Goal: Task Accomplishment & Management: Use online tool/utility

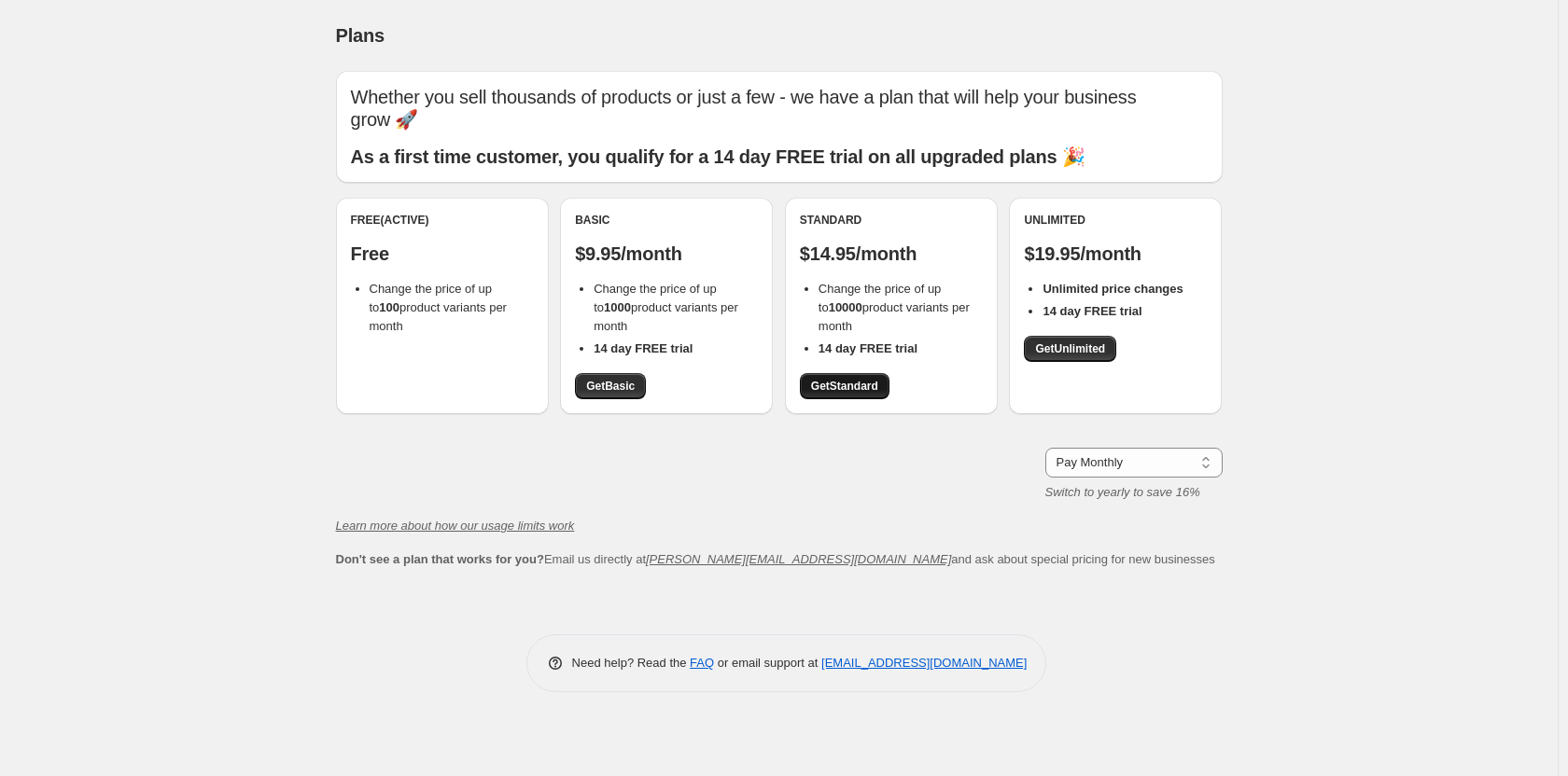
click at [863, 389] on span "Get Standard" at bounding box center [844, 386] width 67 height 15
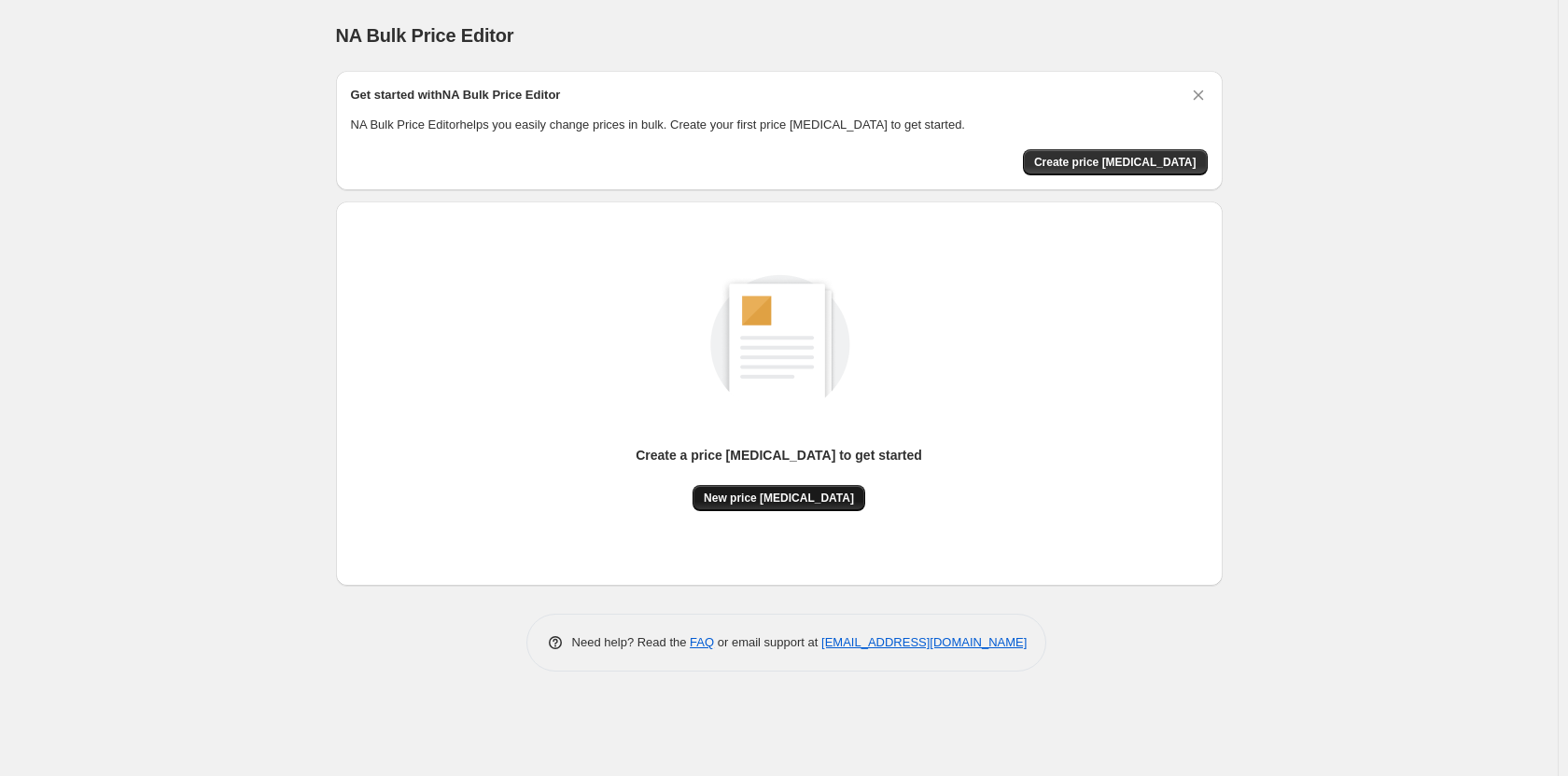
click at [781, 495] on span "New price [MEDICAL_DATA]" at bounding box center [778, 498] width 150 height 15
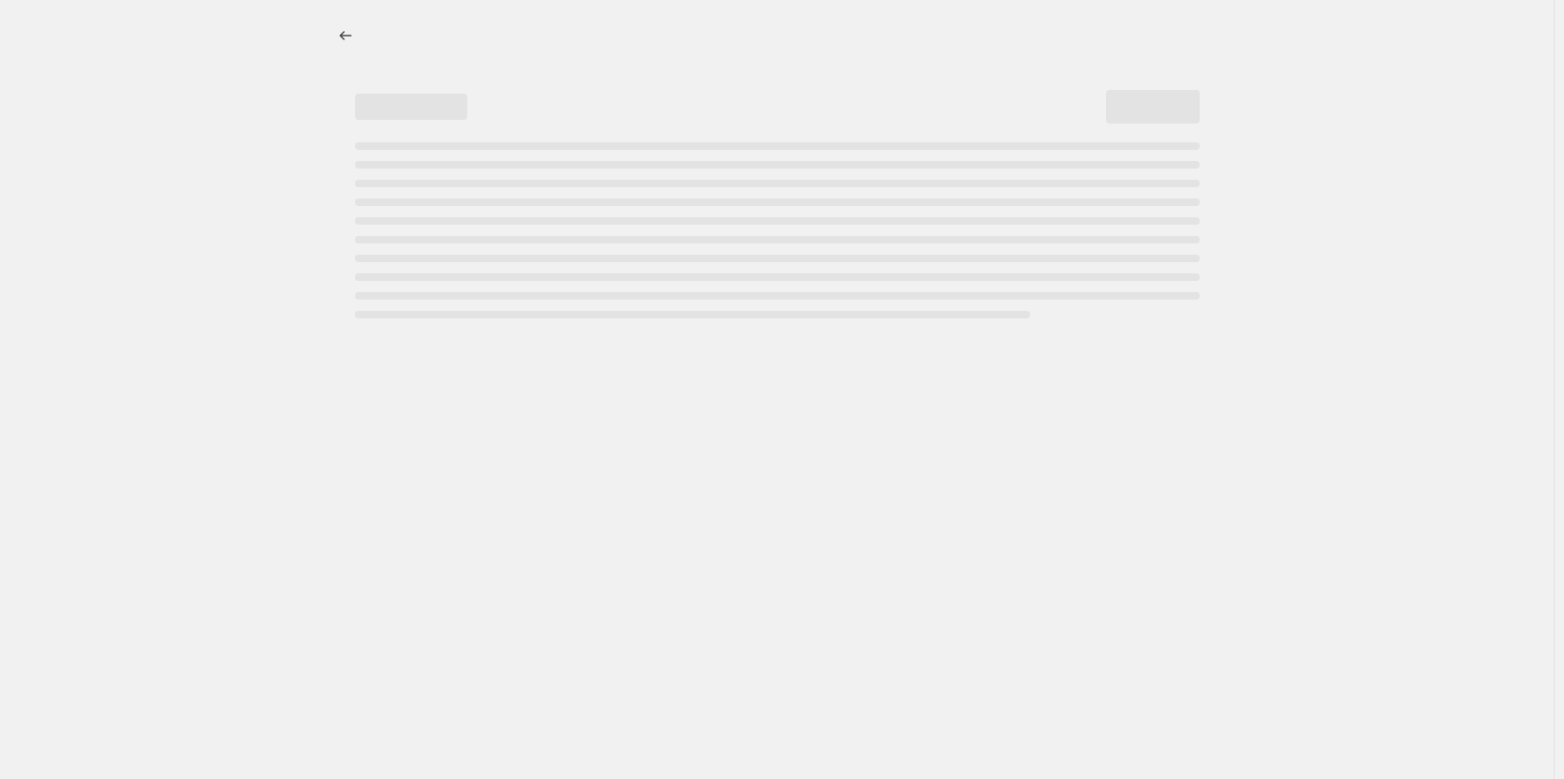
select select "percentage"
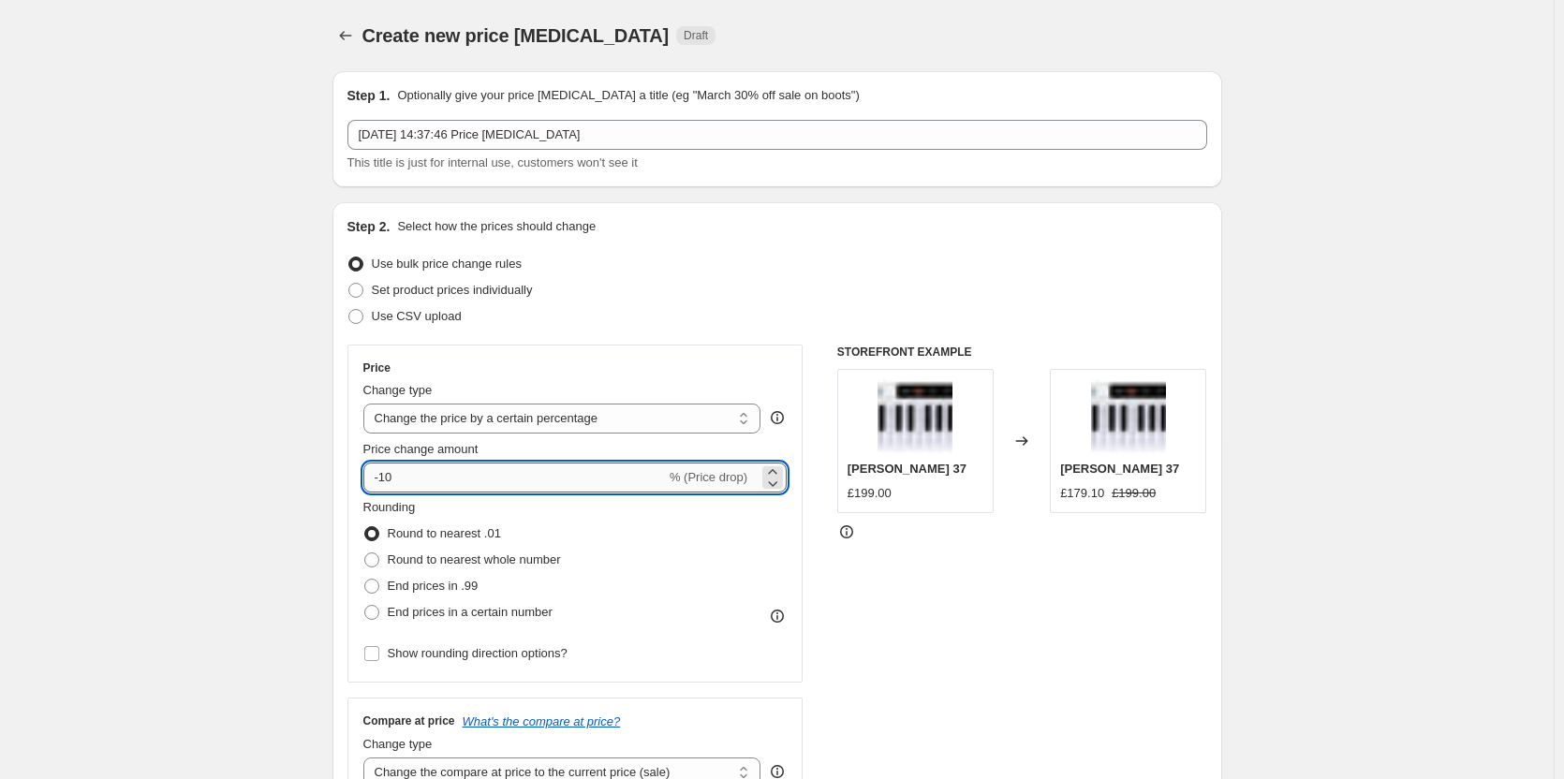
drag, startPoint x: 386, startPoint y: 481, endPoint x: 456, endPoint y: 480, distance: 70.3
click at [456, 480] on input "-10" at bounding box center [514, 478] width 303 height 30
type input "-60"
click at [376, 588] on span at bounding box center [371, 586] width 15 height 15
click at [365, 580] on input "End prices in .99" at bounding box center [364, 579] width 1 height 1
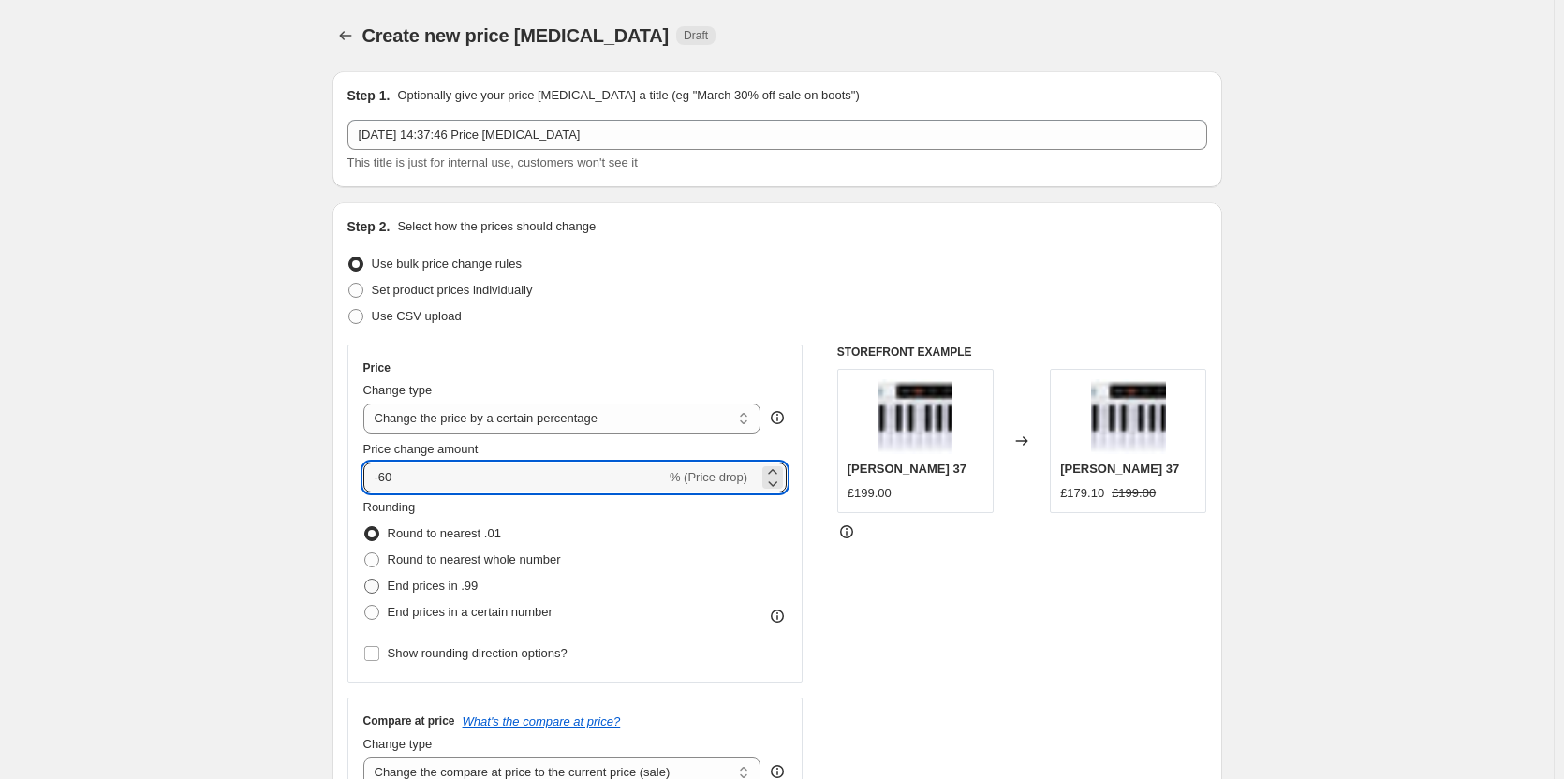
radio input "true"
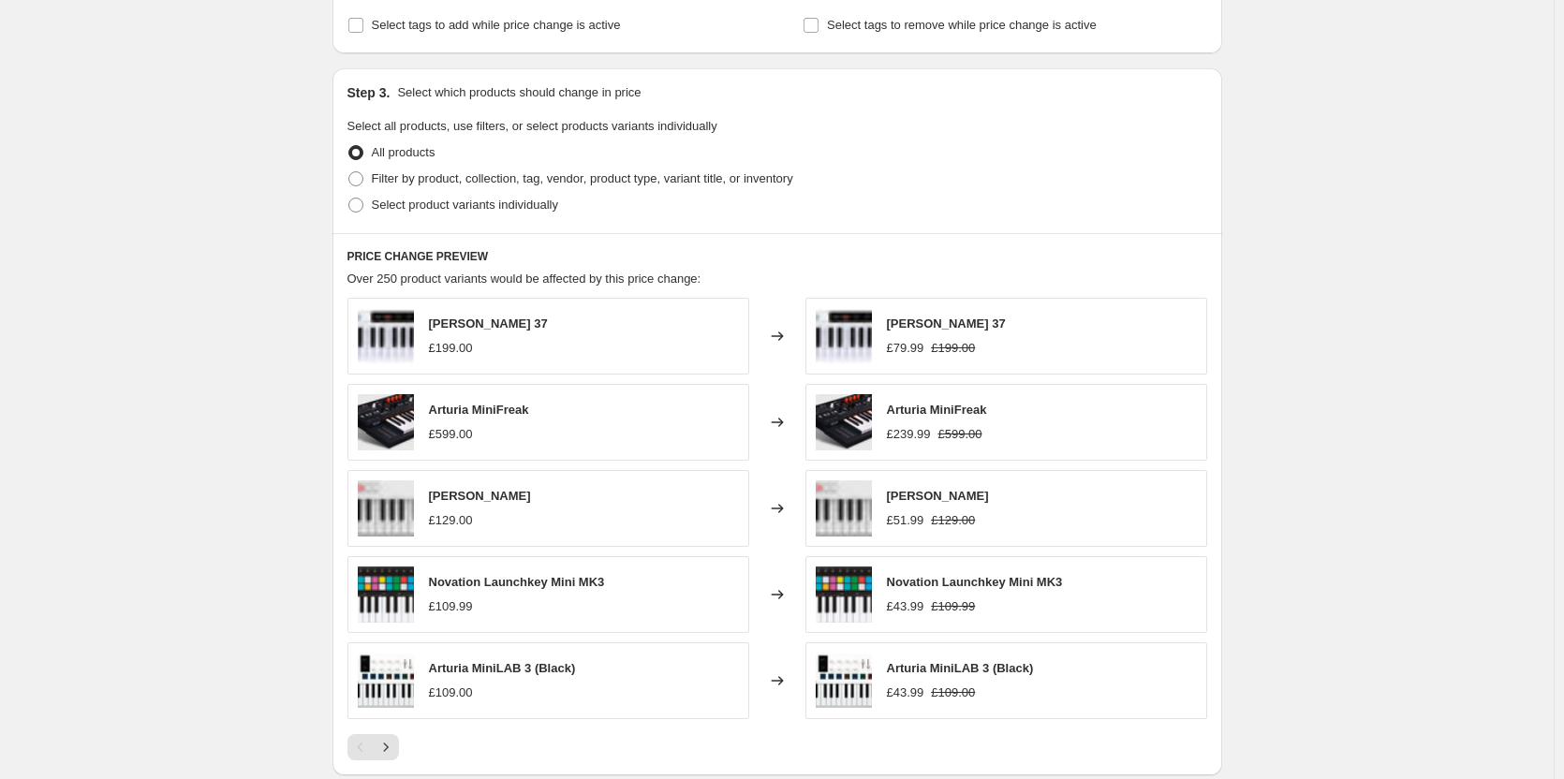
scroll to position [562, 0]
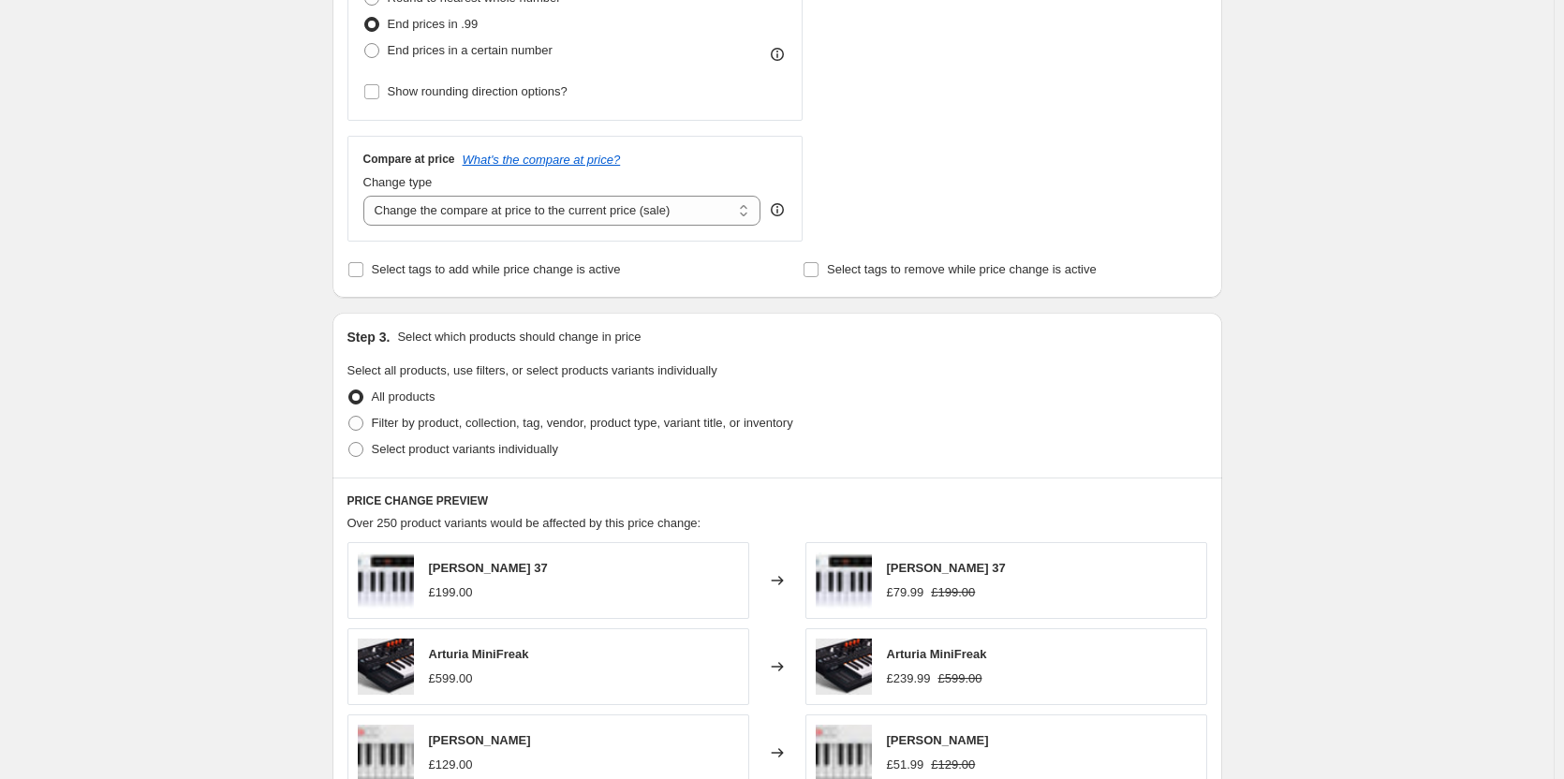
click at [934, 434] on div "Filter by product, collection, tag, vendor, product type, variant title, or inv…" at bounding box center [778, 423] width 860 height 26
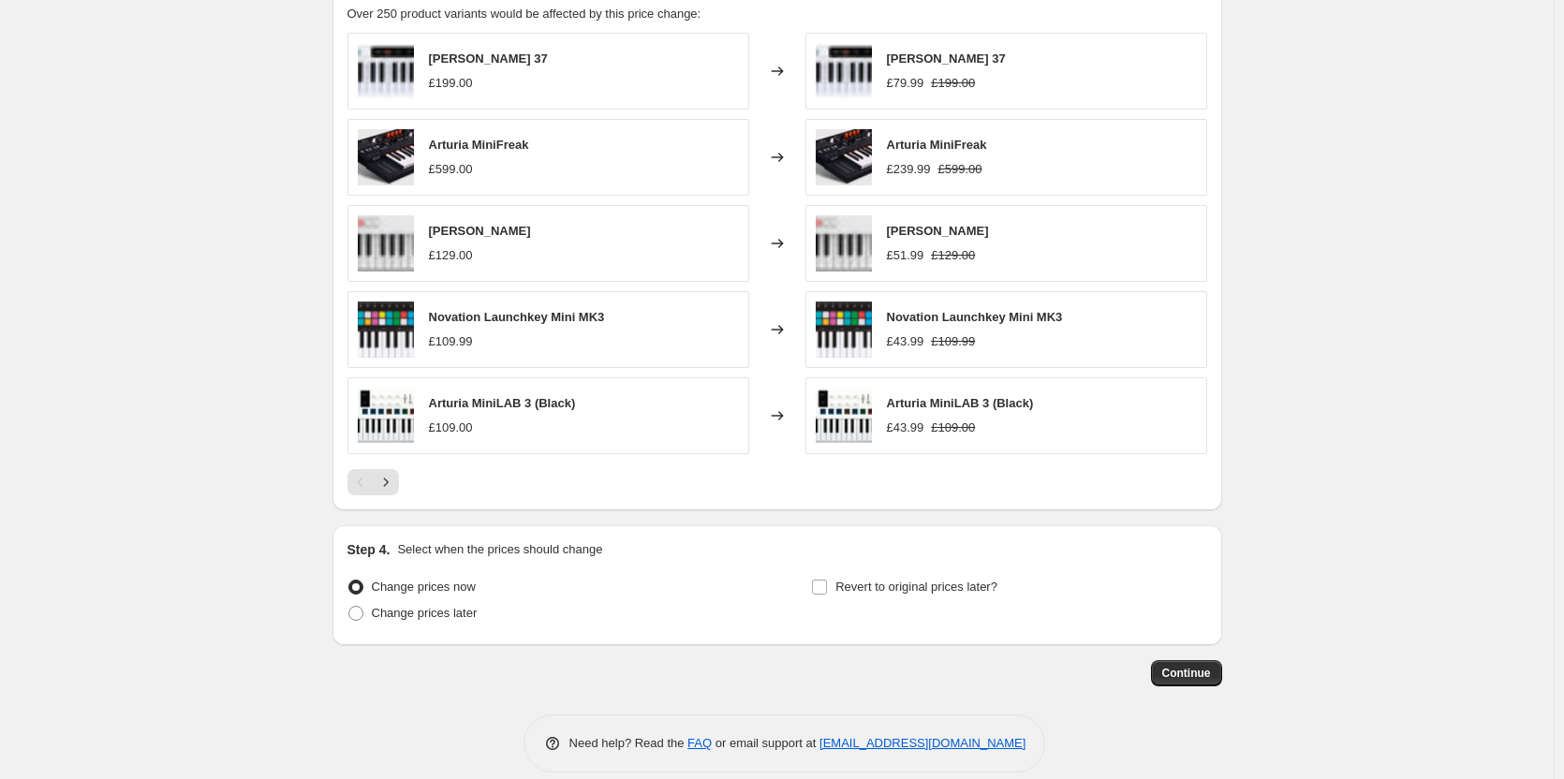
scroll to position [1093, 0]
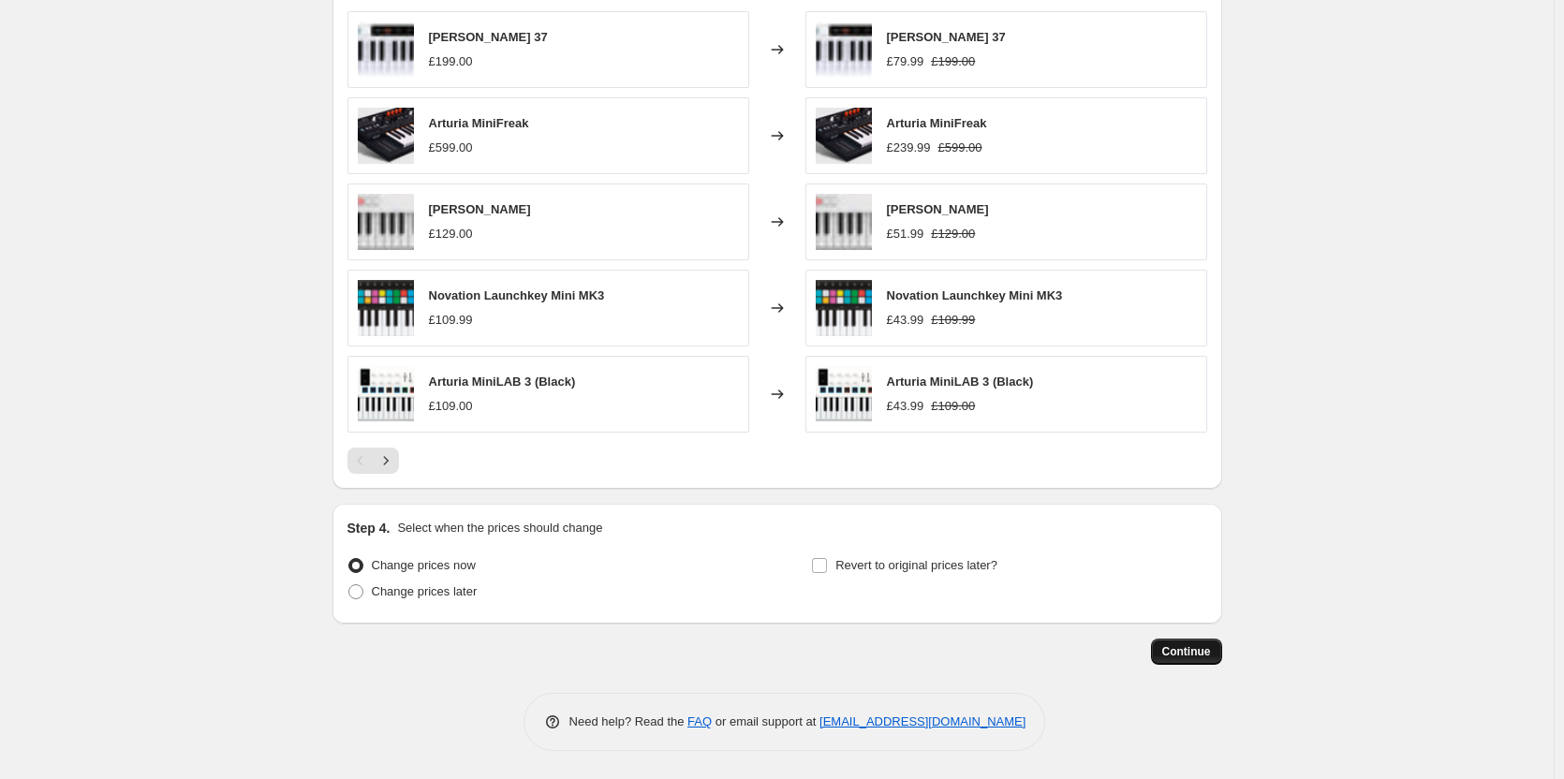
click at [1204, 649] on span "Continue" at bounding box center [1187, 652] width 49 height 15
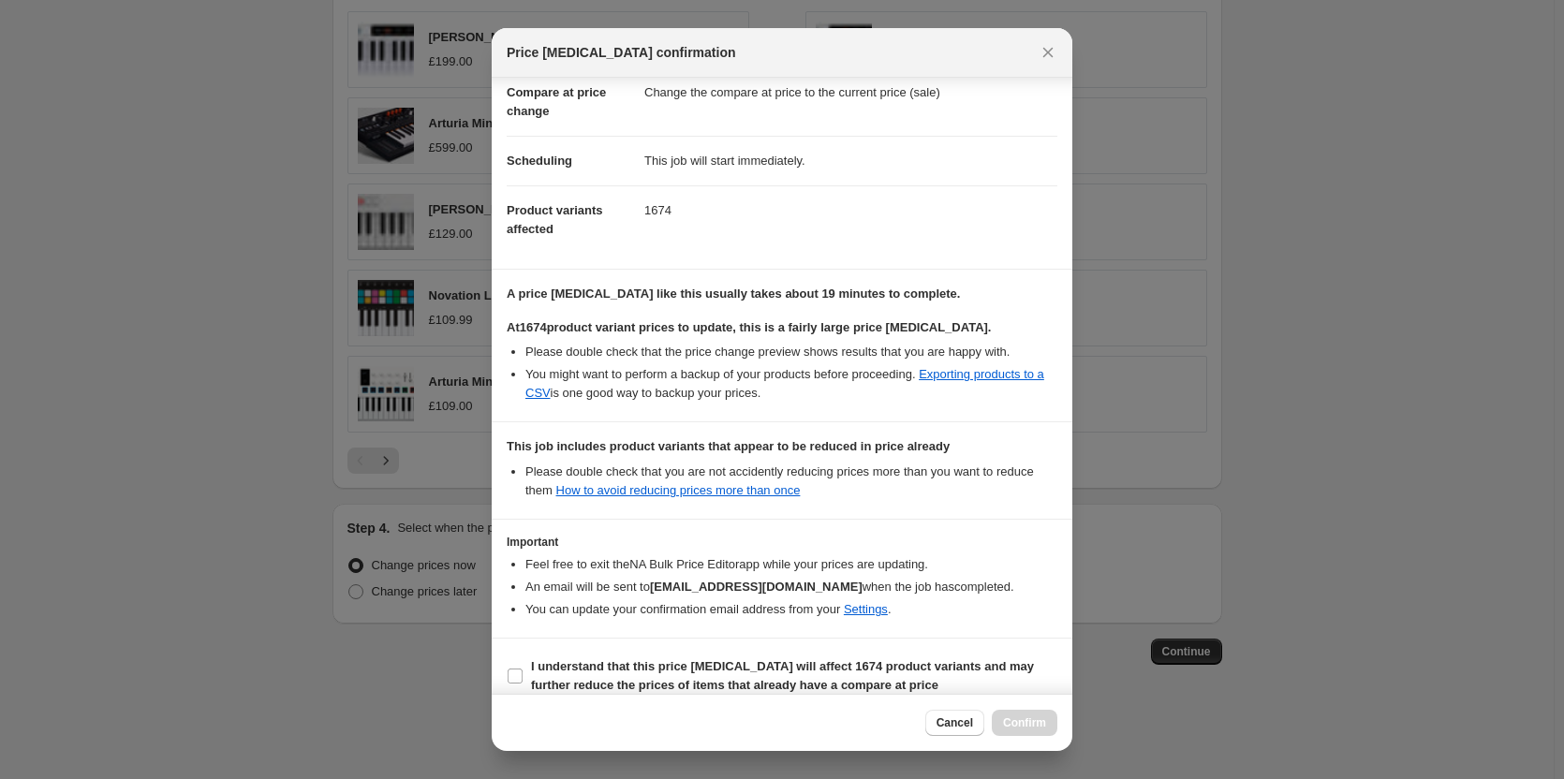
scroll to position [131, 0]
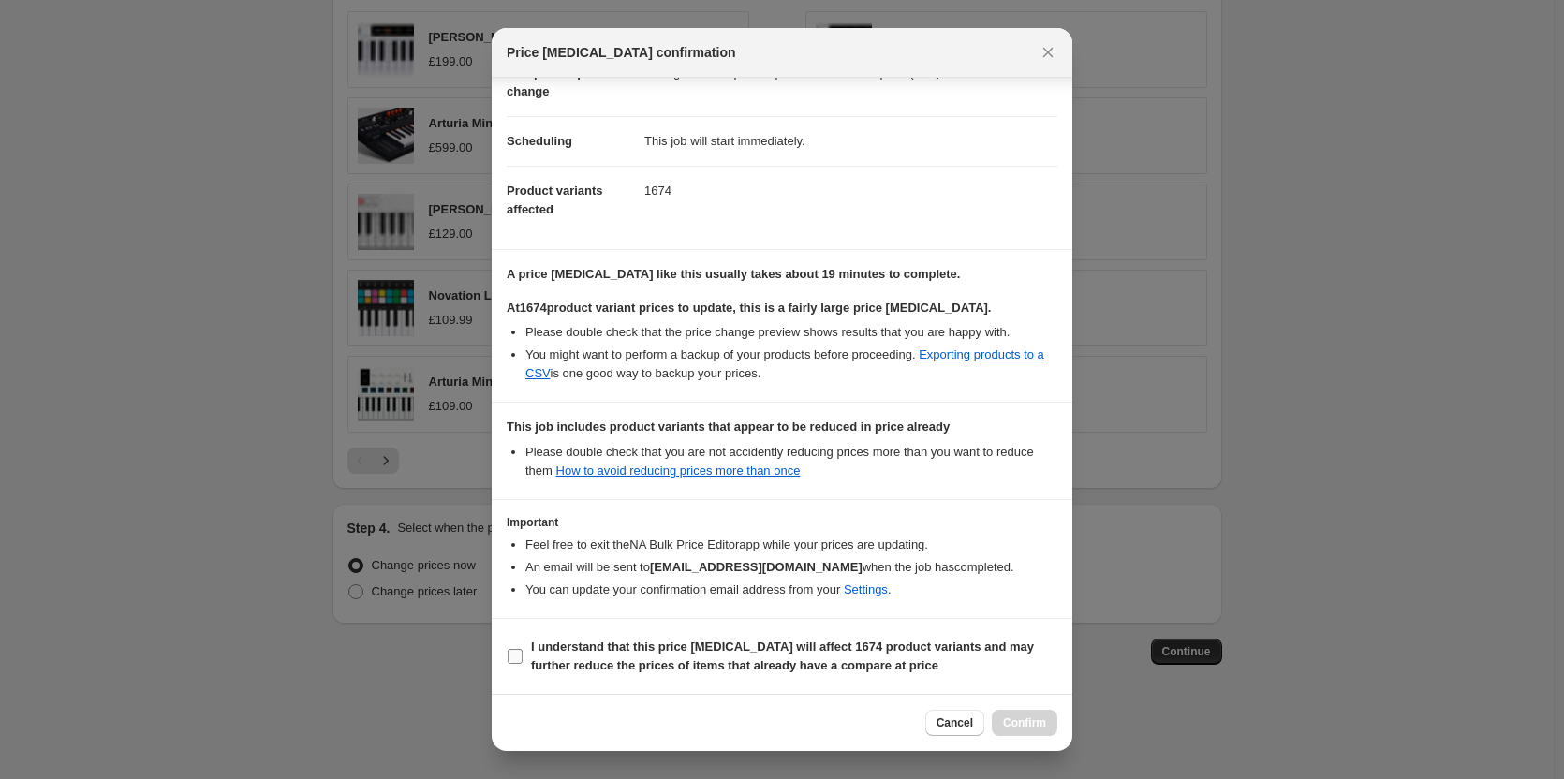
click at [511, 660] on input "I understand that this price [MEDICAL_DATA] will affect 1674 product variants a…" at bounding box center [515, 656] width 15 height 15
checkbox input "true"
click at [1017, 727] on span "Confirm" at bounding box center [1024, 723] width 43 height 15
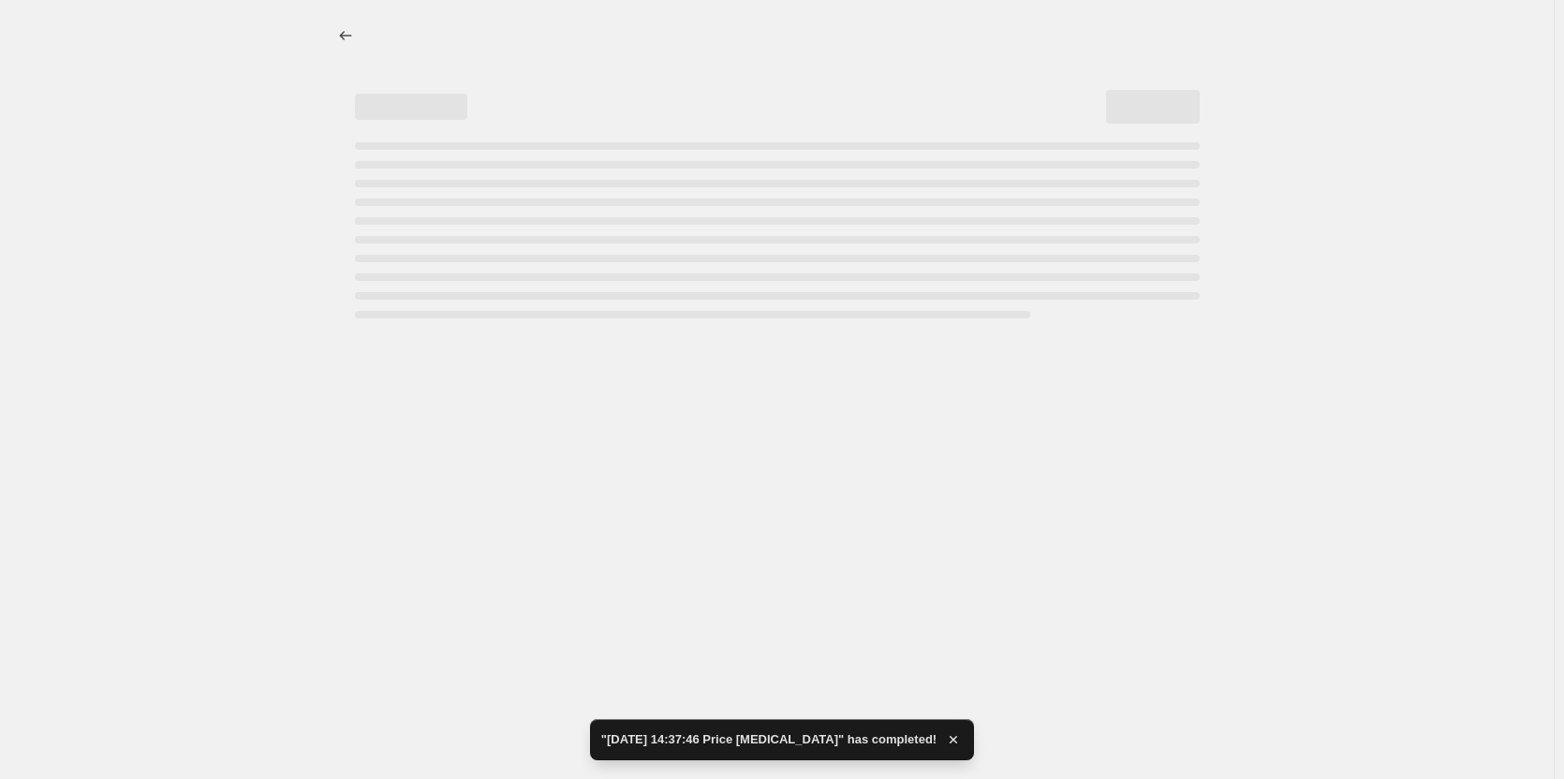
select select "percentage"
